Goal: Task Accomplishment & Management: Manage account settings

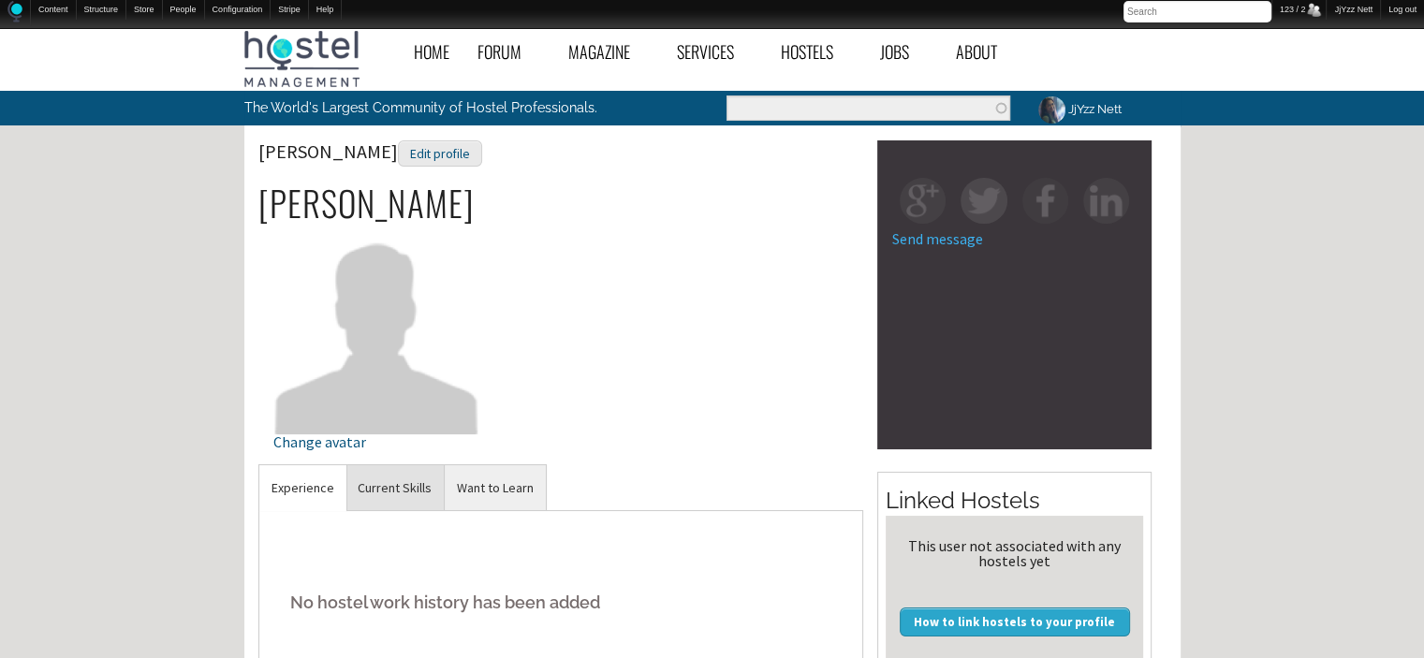
click at [401, 467] on link "Current Skills" at bounding box center [394, 488] width 98 height 46
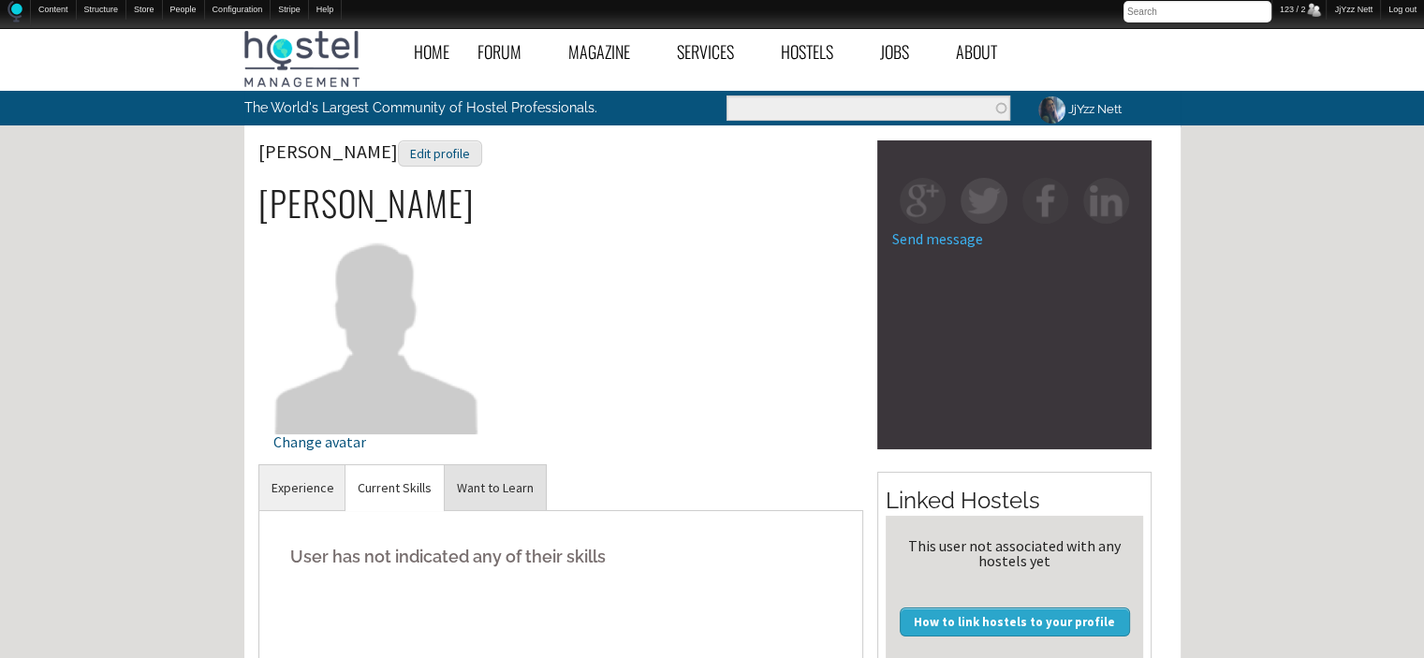
click at [478, 496] on link "Want to Learn" at bounding box center [495, 488] width 101 height 46
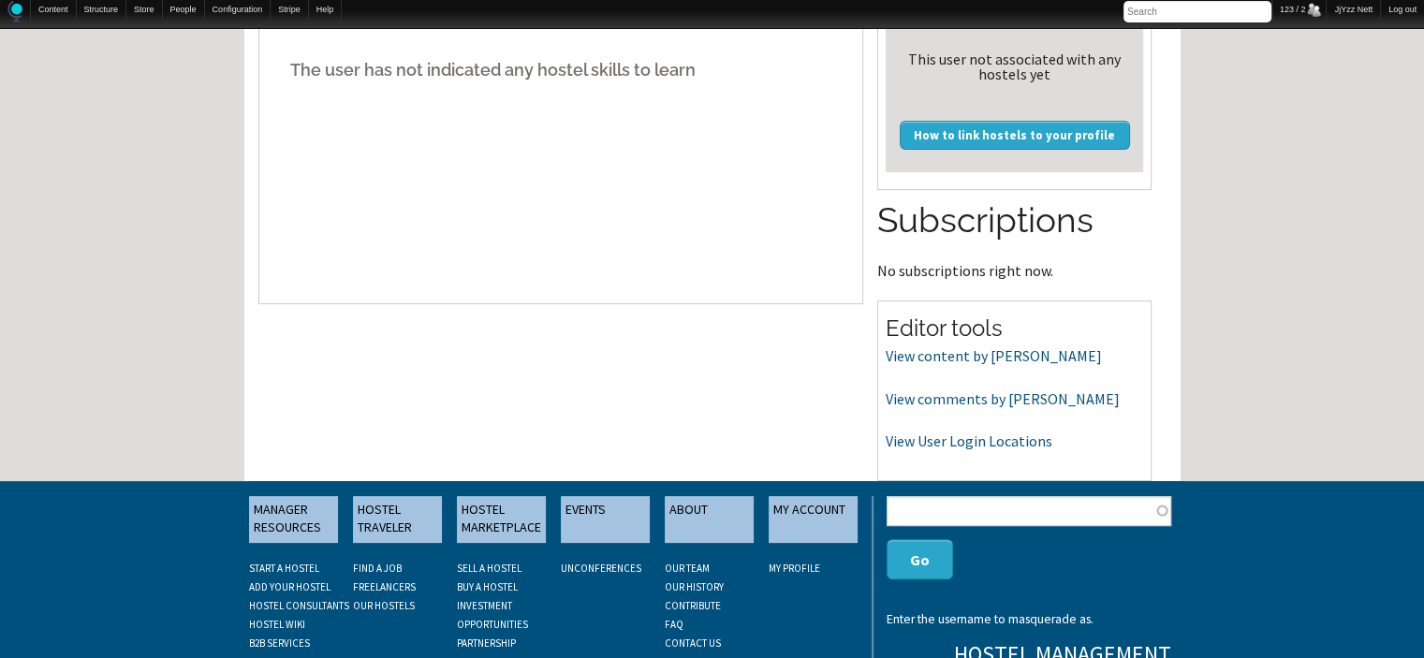
scroll to position [511, 0]
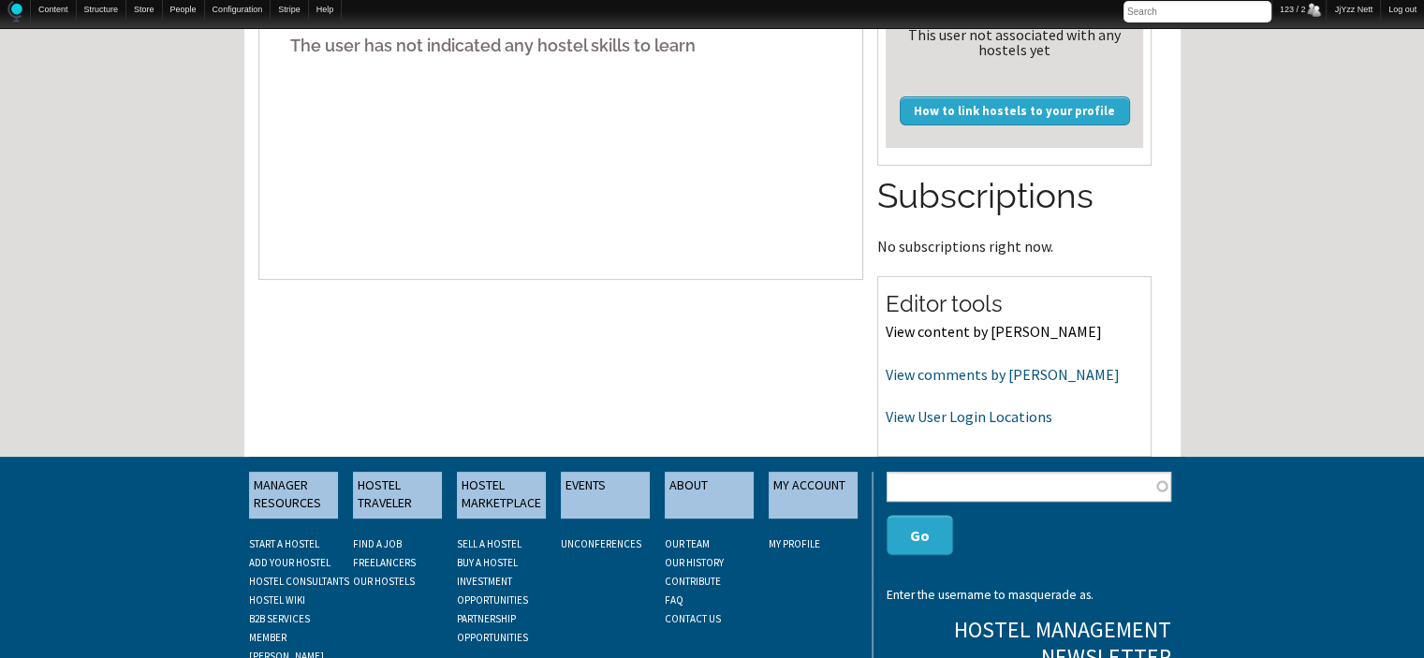
click at [967, 324] on link "View content by [PERSON_NAME]" at bounding box center [993, 331] width 216 height 19
click at [970, 373] on link "View comments by [PERSON_NAME]" at bounding box center [1002, 374] width 234 height 19
click at [910, 417] on link "View User Login Locations" at bounding box center [968, 416] width 167 height 19
click at [1420, 89] on div "Home Forum « Back Forum Forums Index « Back Forums Index New Posts Recent Activ…" at bounding box center [712, 134] width 1424 height 1252
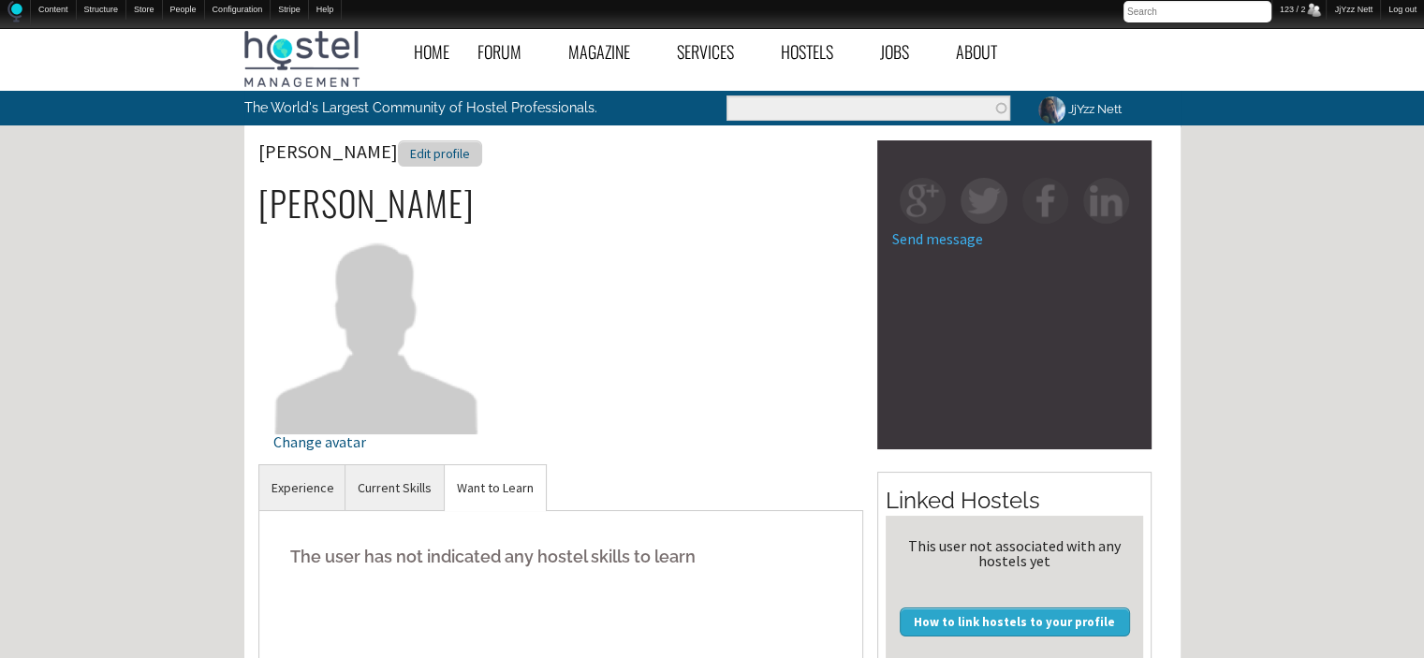
click at [398, 158] on div "Edit profile" at bounding box center [440, 153] width 84 height 27
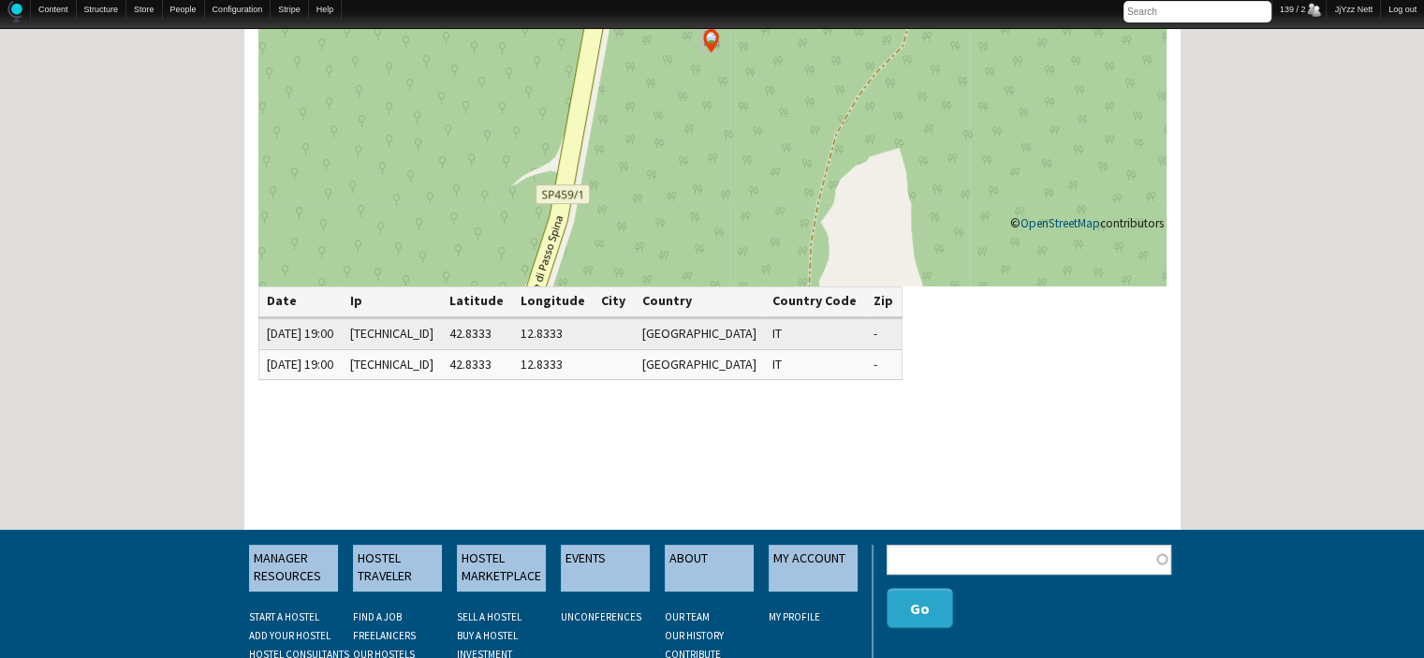
scroll to position [325, 0]
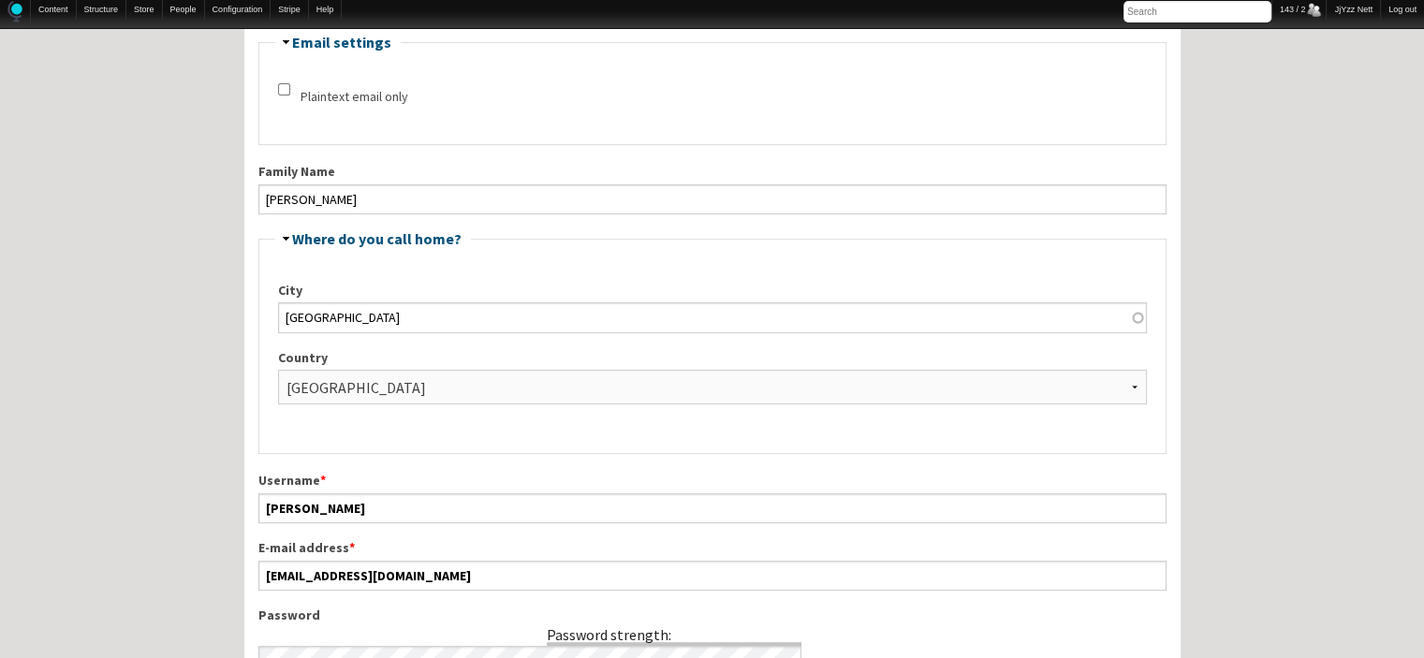
scroll to position [522, 0]
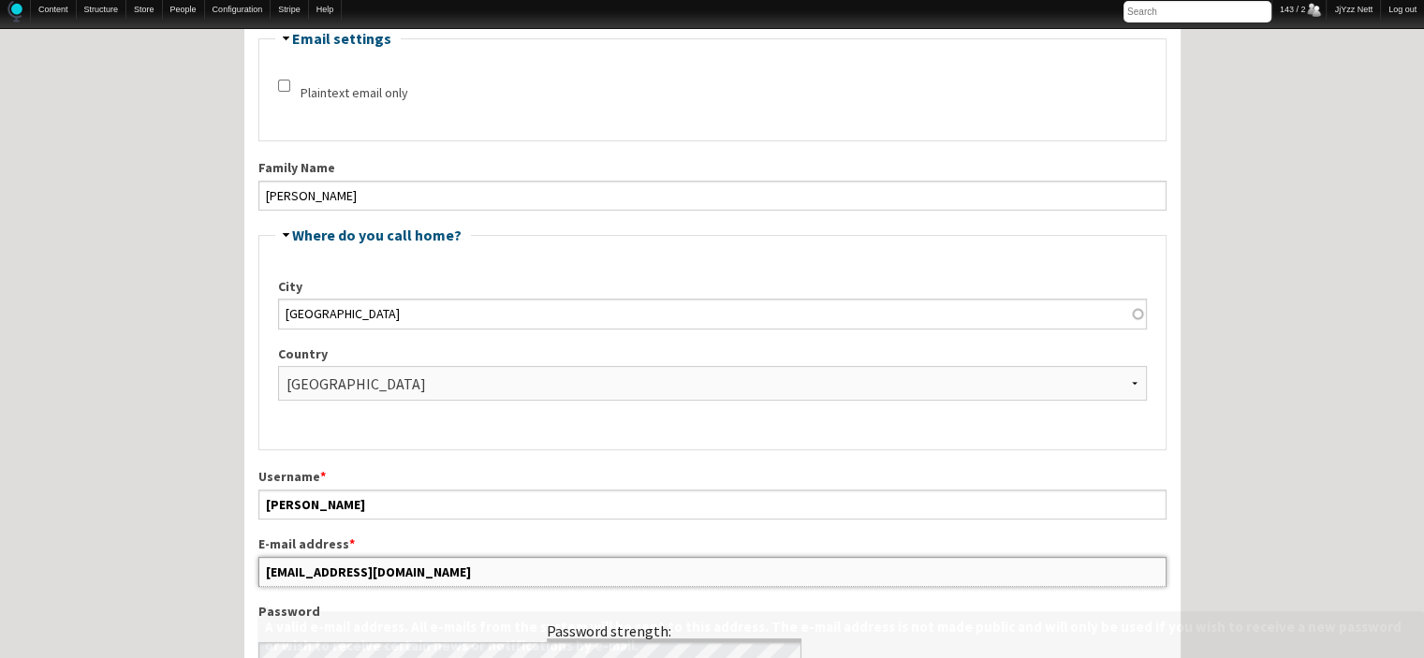
drag, startPoint x: 408, startPoint y: 564, endPoint x: 232, endPoint y: 563, distance: 176.0
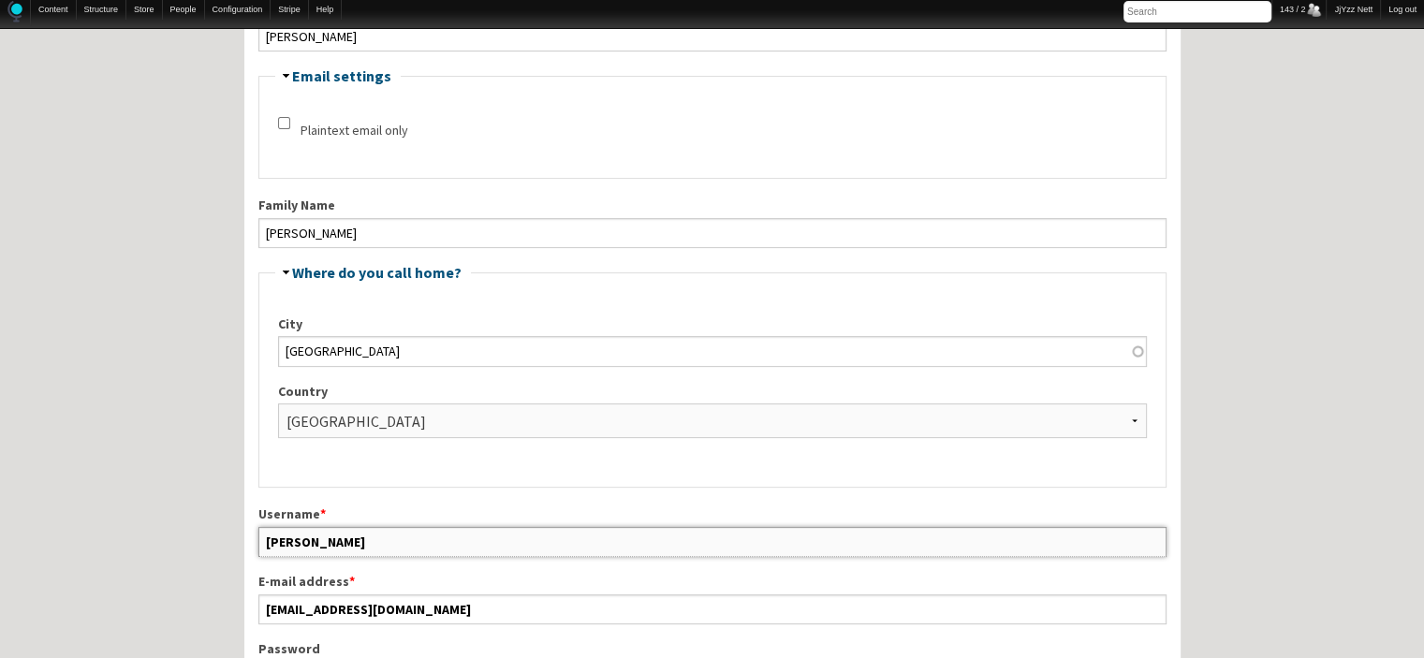
scroll to position [447, 0]
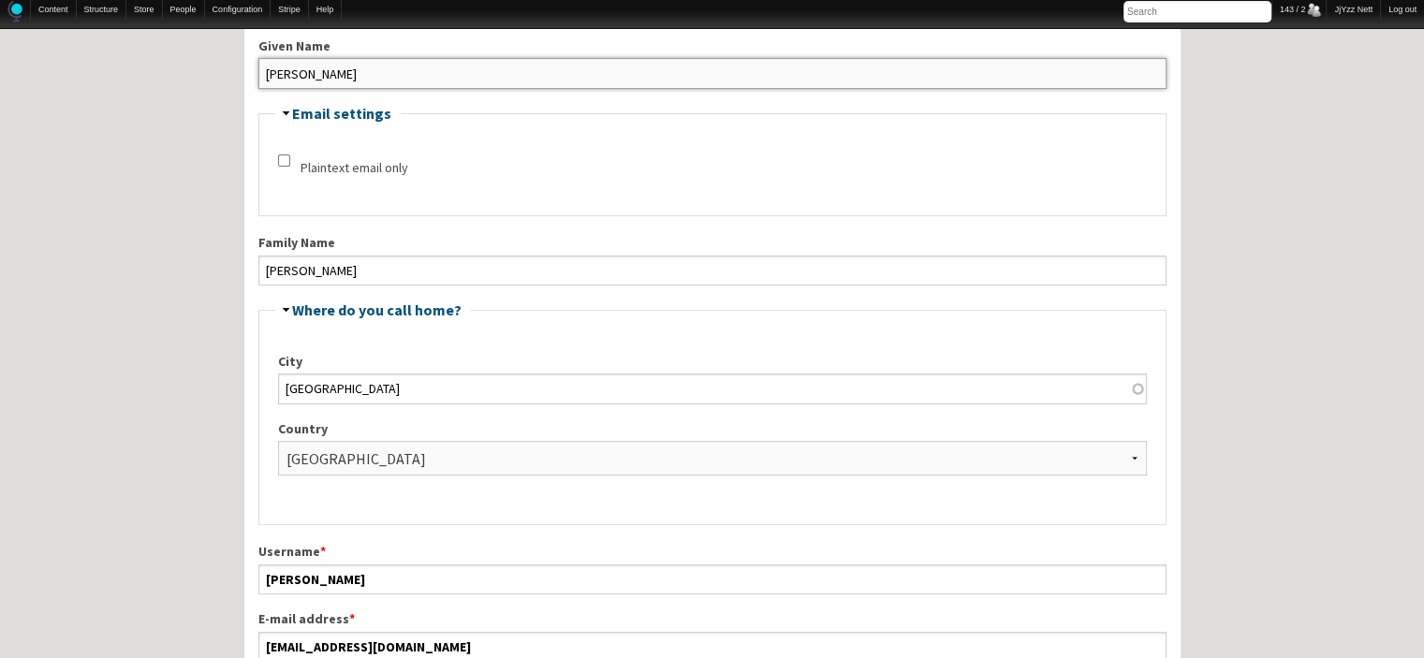
drag, startPoint x: 367, startPoint y: 66, endPoint x: 166, endPoint y: 74, distance: 201.4
